Goal: Transaction & Acquisition: Book appointment/travel/reservation

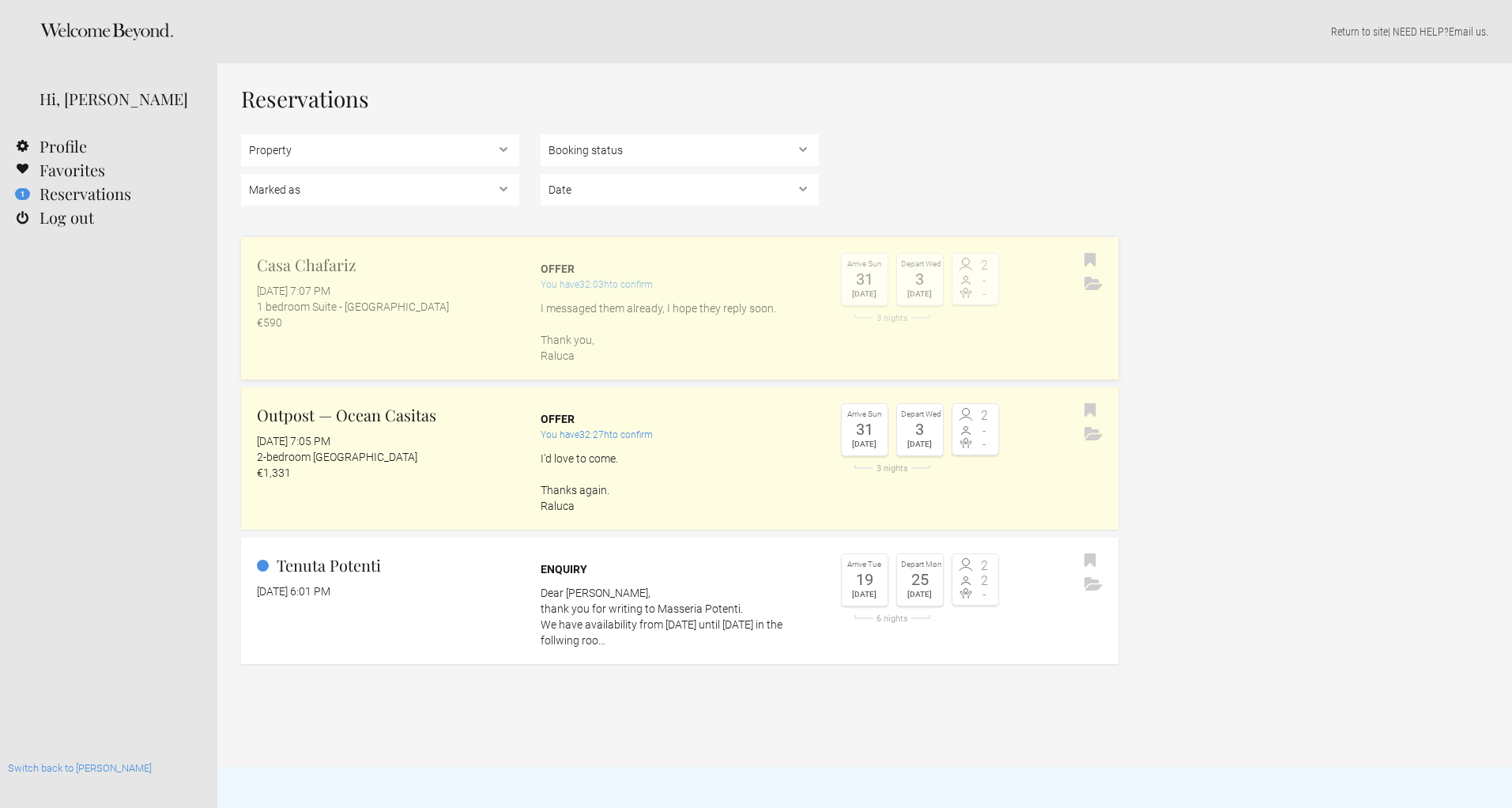
click at [338, 326] on div "€590" at bounding box center [388, 322] width 263 height 16
click at [436, 310] on div "1 bedroom Suite - [GEOGRAPHIC_DATA]" at bounding box center [388, 307] width 263 height 16
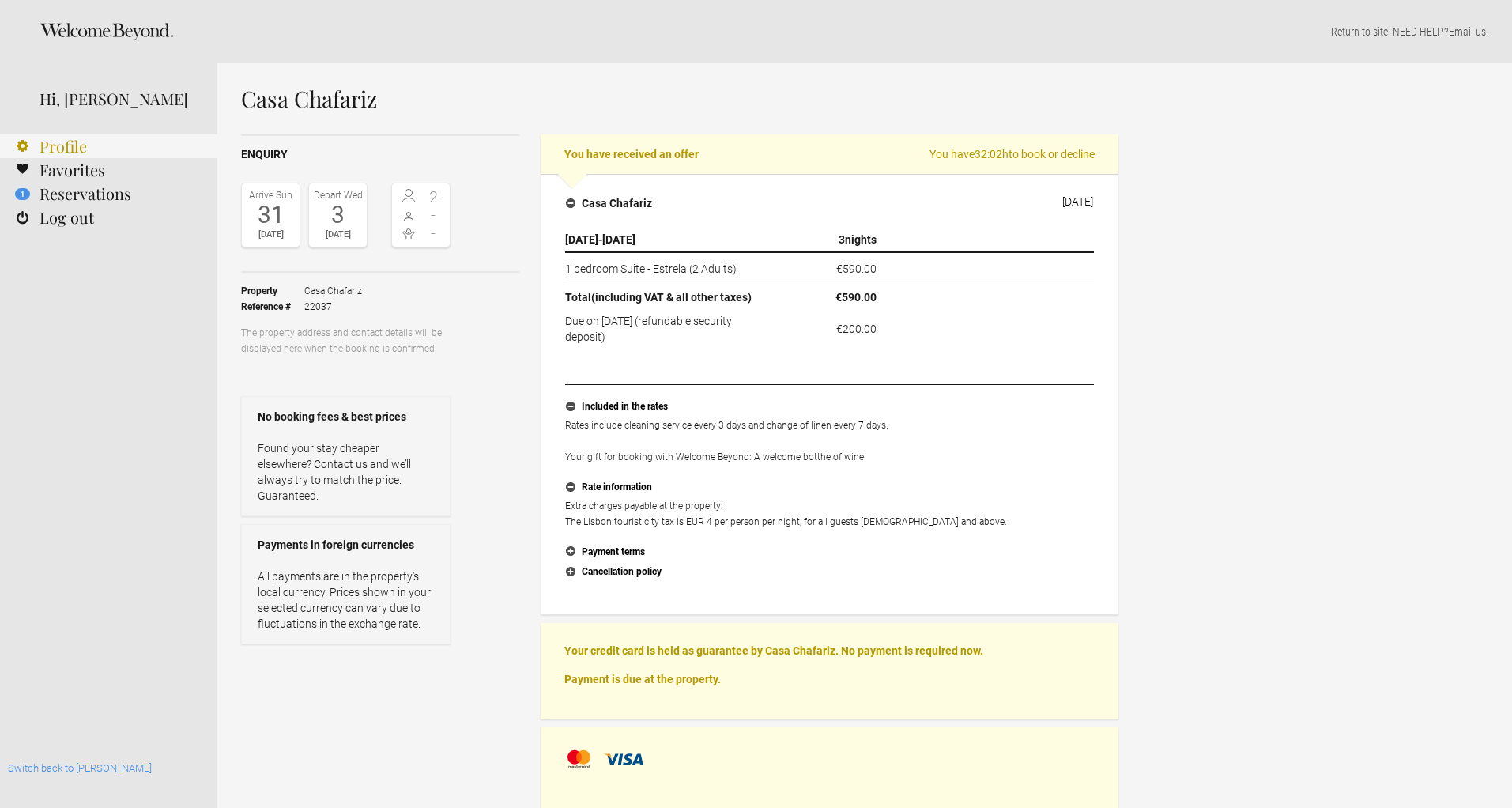
click at [79, 144] on link "Profile" at bounding box center [109, 146] width 217 height 24
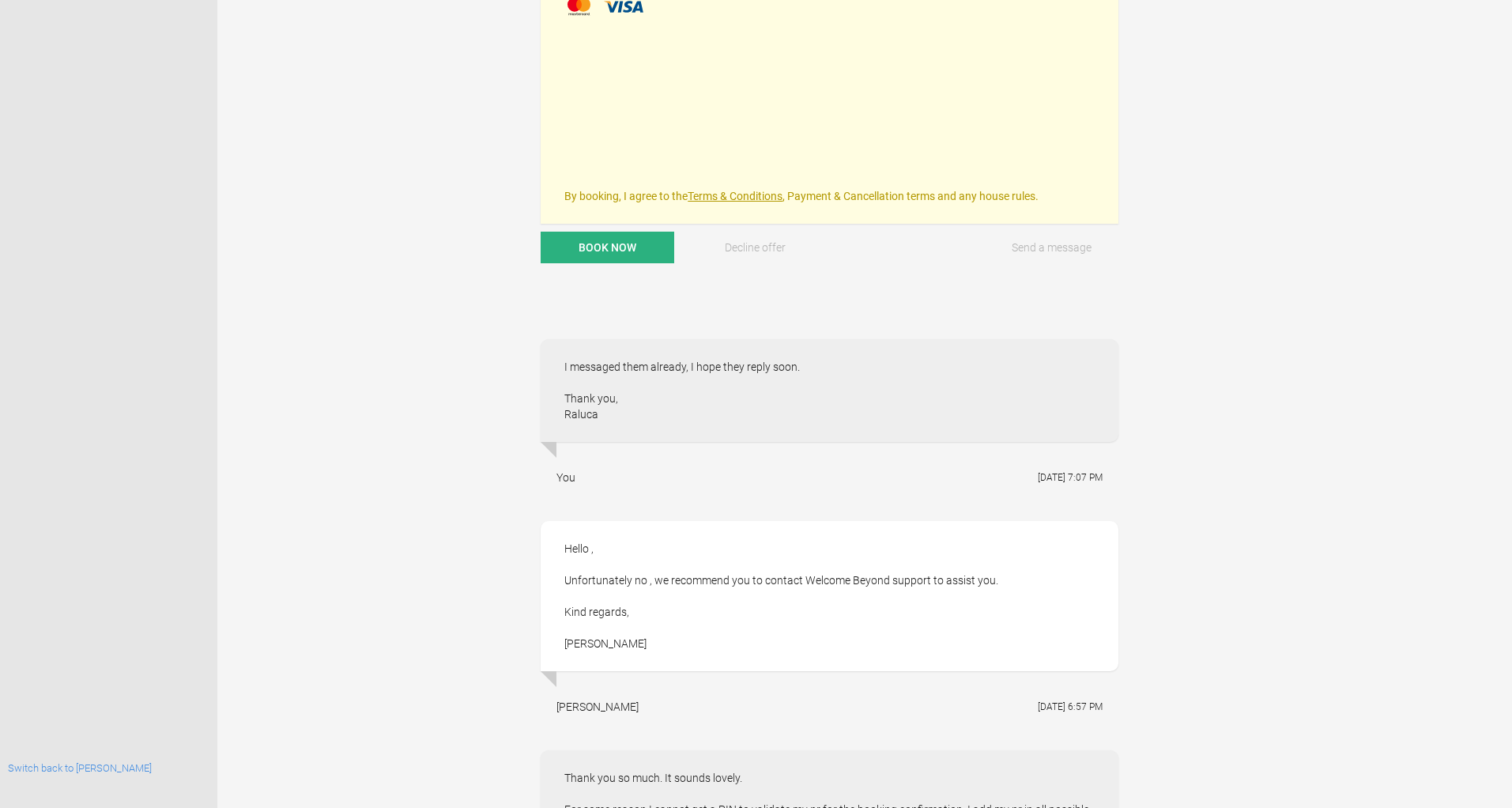
scroll to position [749, 0]
click at [598, 253] on span "Book now" at bounding box center [608, 251] width 58 height 13
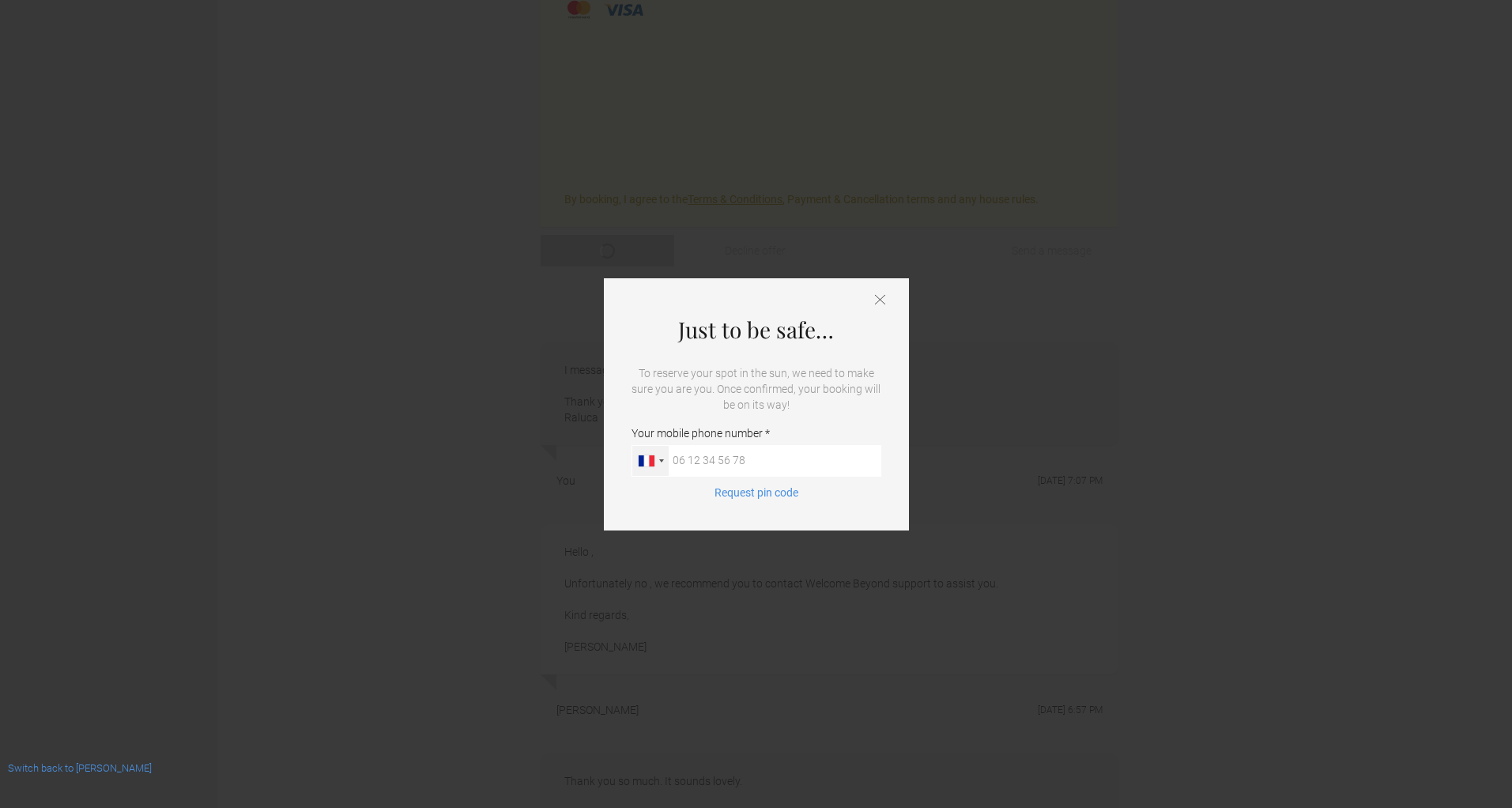
click at [652, 459] on div at bounding box center [647, 461] width 16 height 11
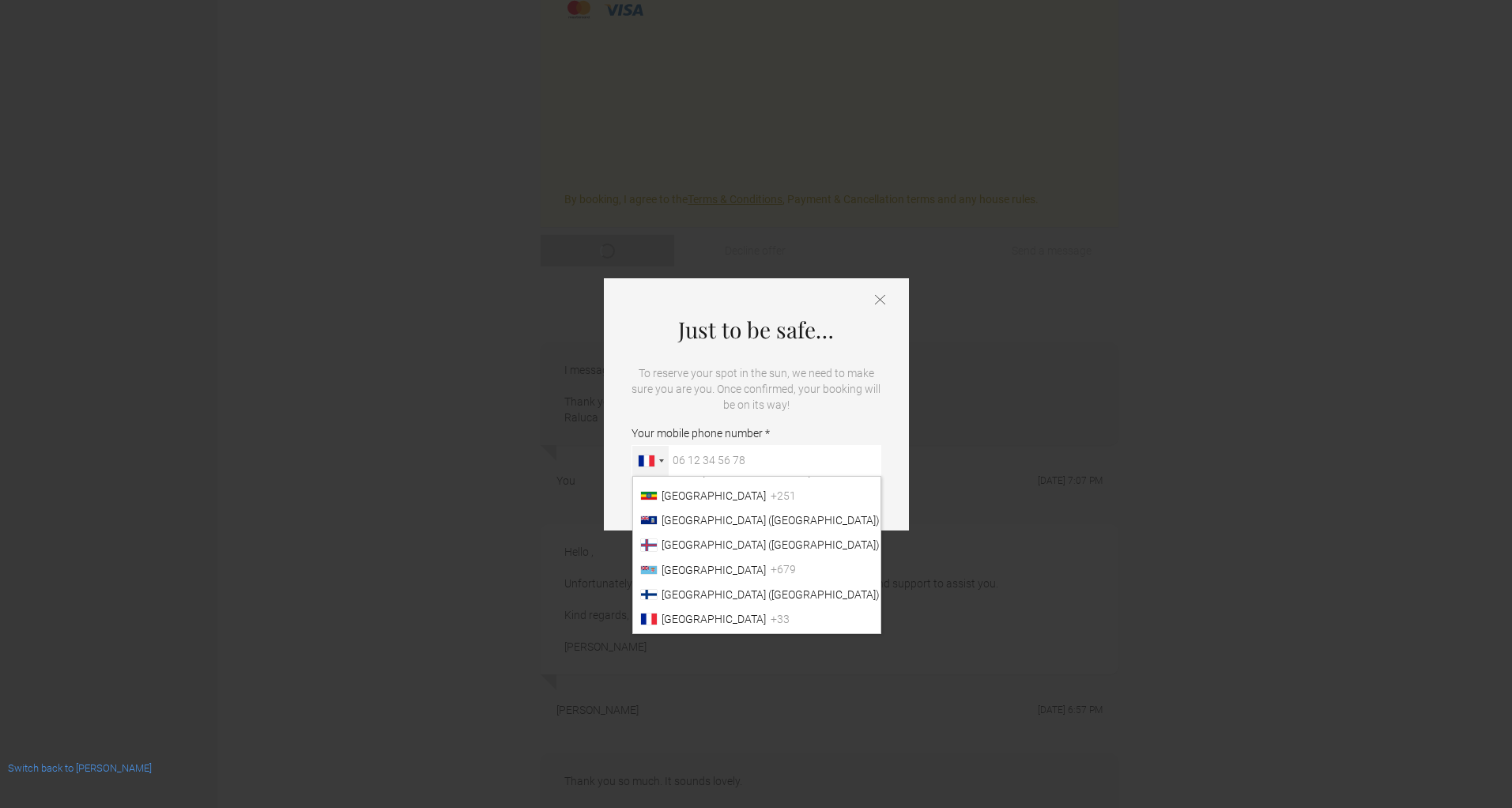
scroll to position [1975, 0]
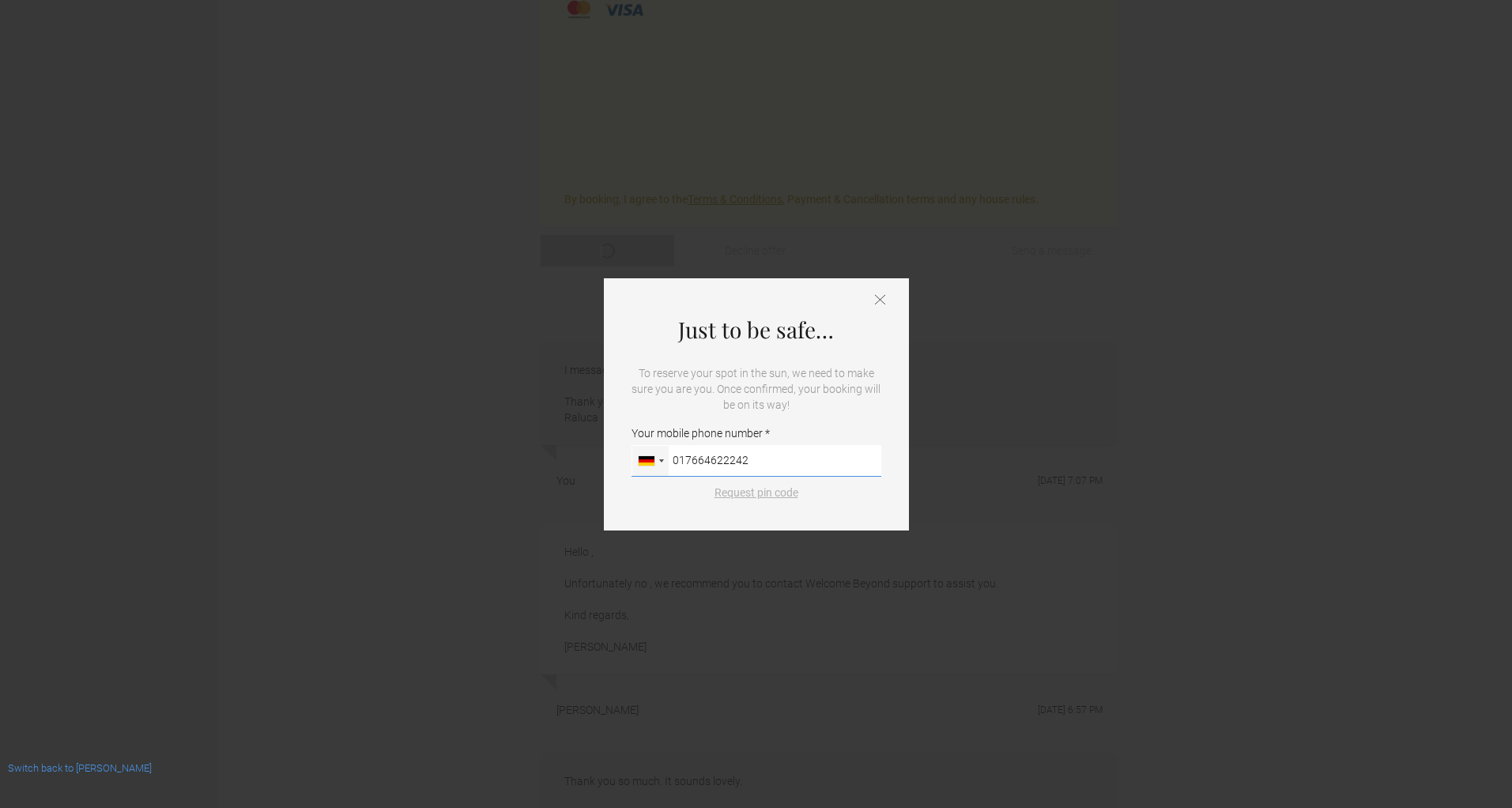
type input "017664622242"
click at [756, 496] on button "Request pin code" at bounding box center [756, 493] width 103 height 16
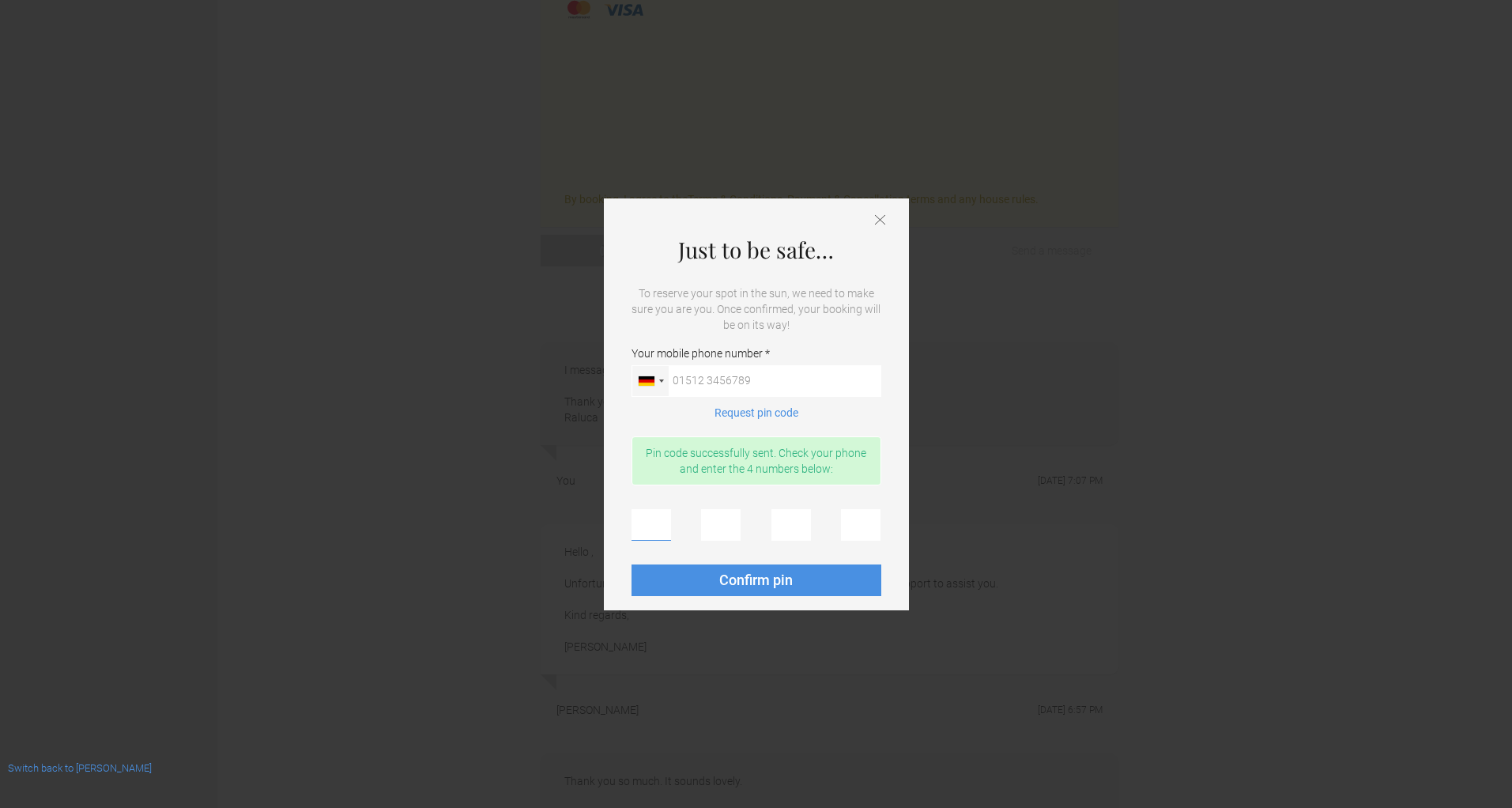
click at [647, 531] on input "text" at bounding box center [651, 524] width 39 height 31
type input "7"
type input "2"
type input "6"
type input "8"
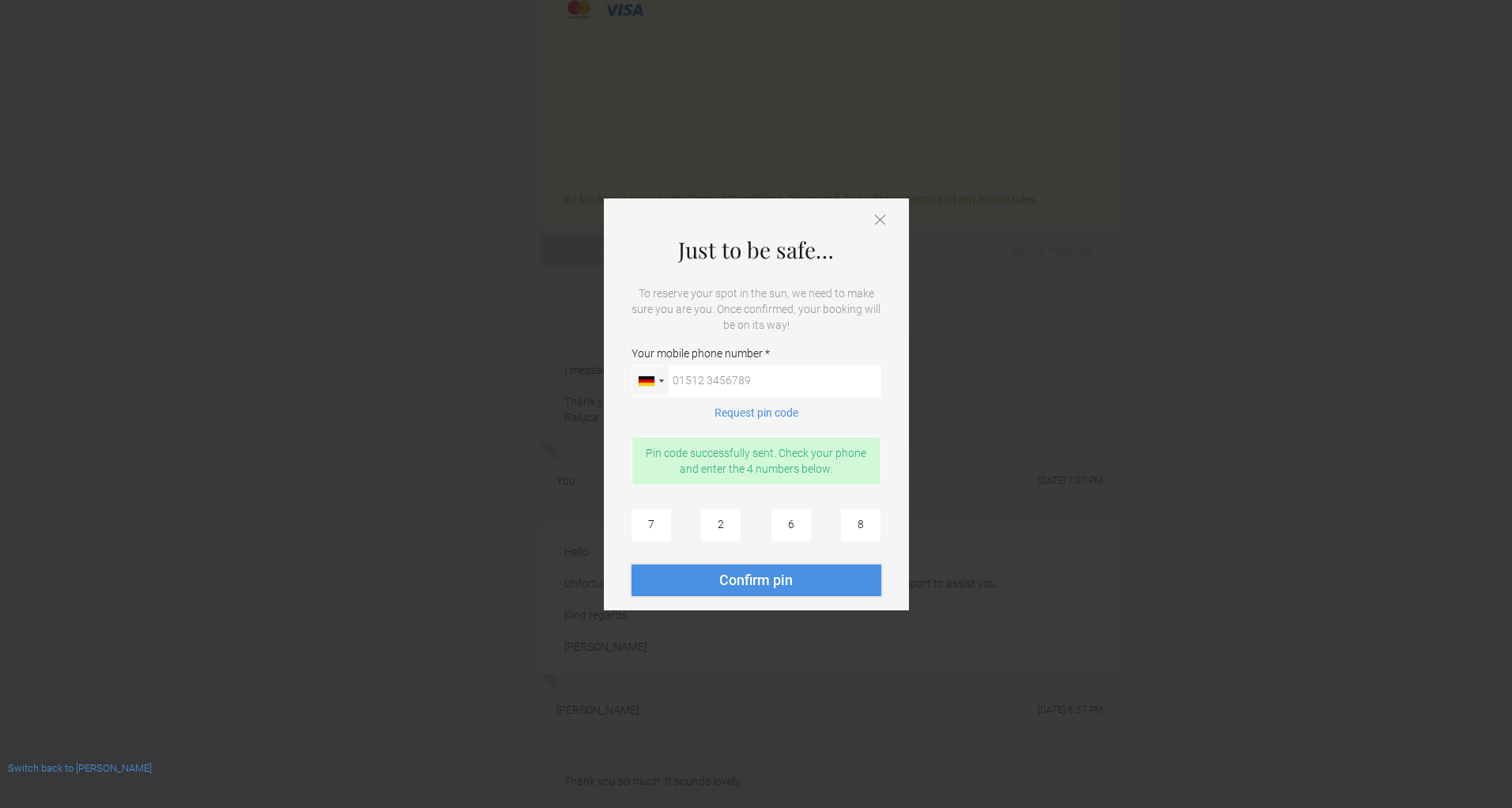
click at [722, 570] on button "Confirm pin" at bounding box center [756, 580] width 250 height 31
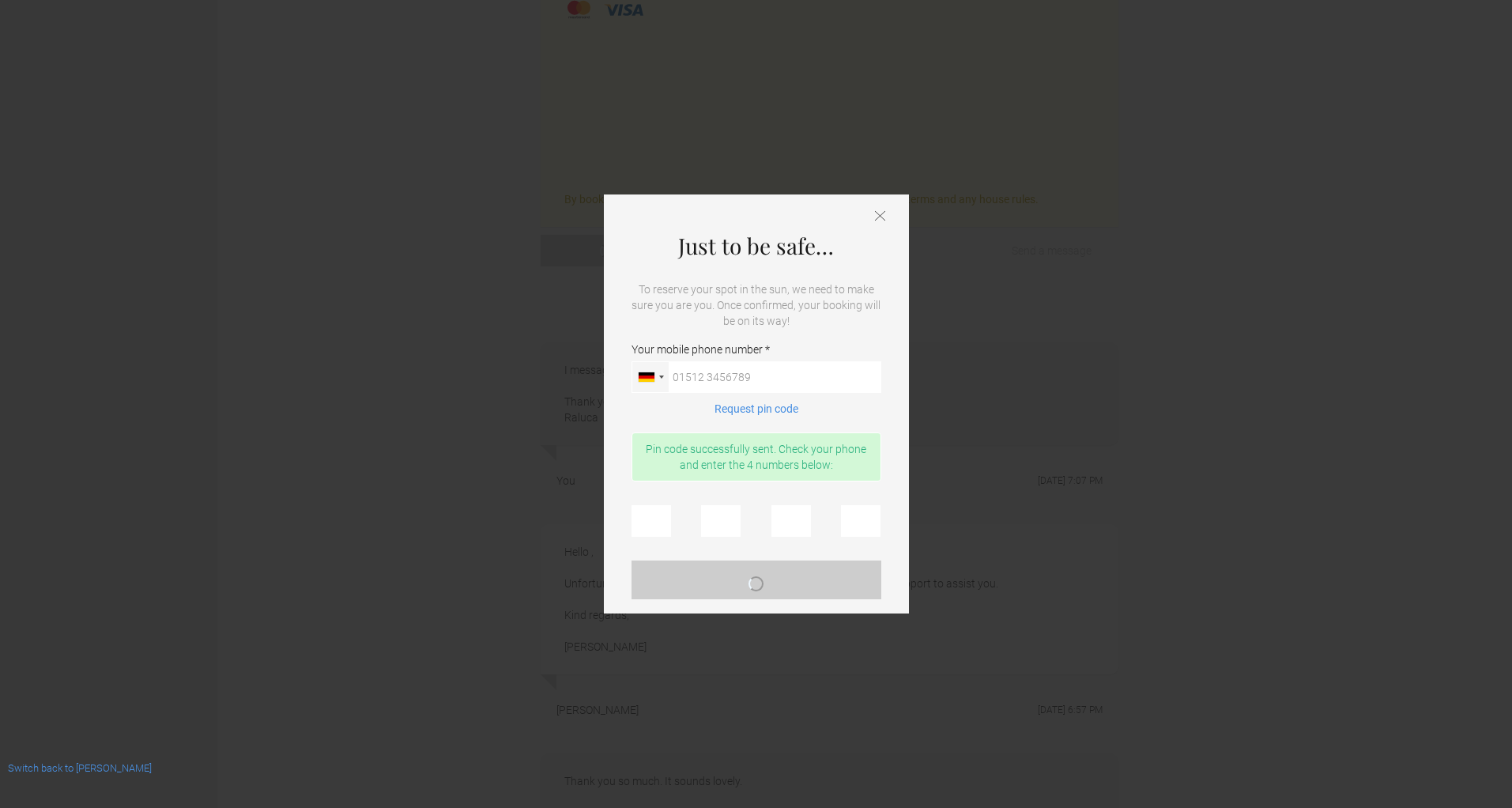
scroll to position [0, 0]
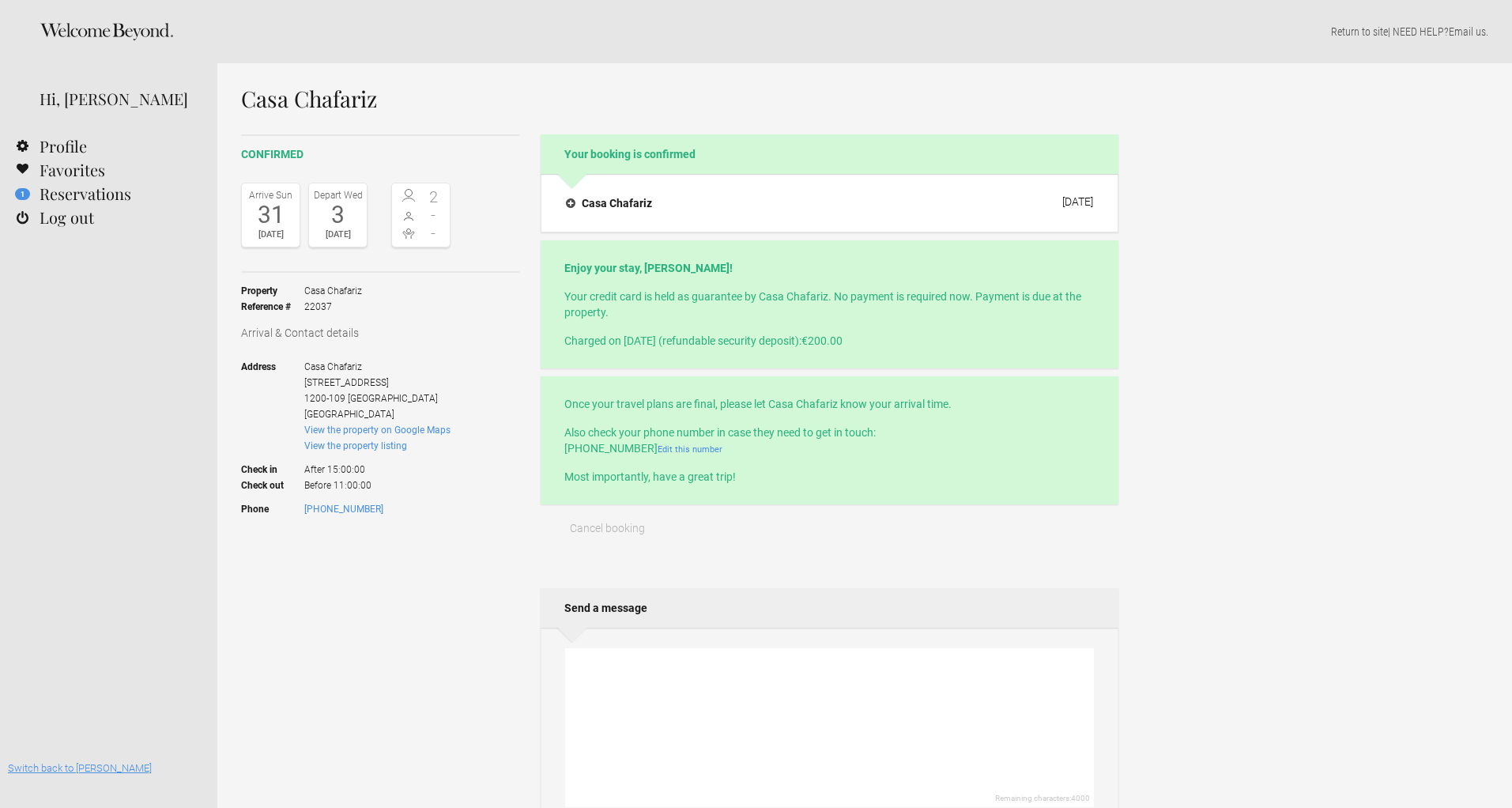
click at [80, 765] on link "Switch back to [PERSON_NAME]" at bounding box center [80, 768] width 144 height 12
